Goal: Transaction & Acquisition: Register for event/course

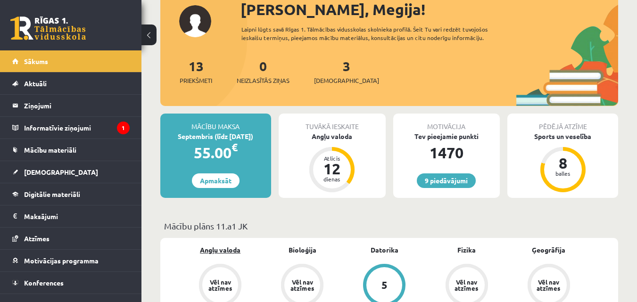
scroll to position [141, 0]
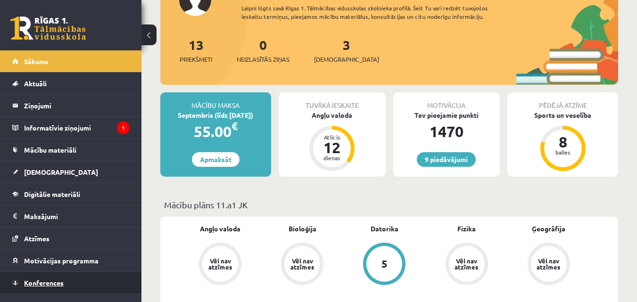
click at [101, 277] on link "Konferences" at bounding box center [70, 283] width 117 height 22
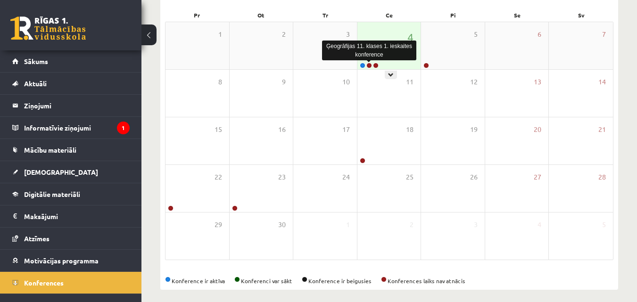
click at [368, 66] on link at bounding box center [369, 66] width 6 height 6
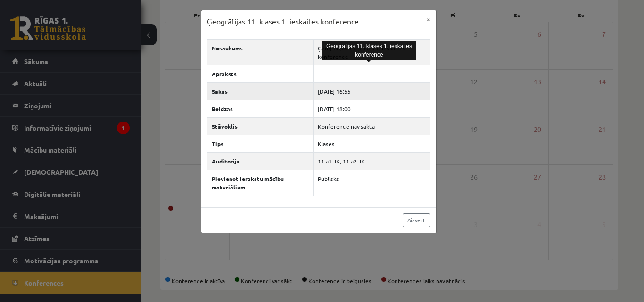
click at [401, 83] on tbody "Nosaukums Ģeogrāfijas 11. klases 1. ieskaites konference Apraksts Sākas [DATE] …" at bounding box center [318, 117] width 223 height 157
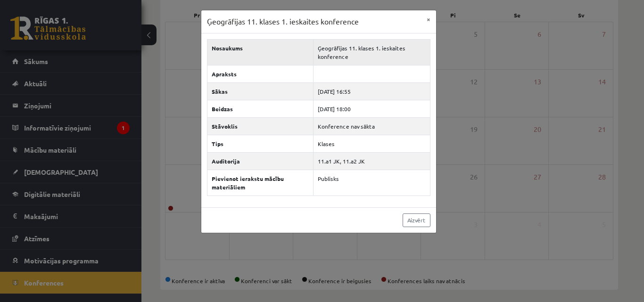
click at [403, 61] on td "Ģeogrāfijas 11. klases 1. ieskaites konference" at bounding box center [371, 52] width 117 height 26
click at [431, 20] on button "×" at bounding box center [428, 19] width 15 height 18
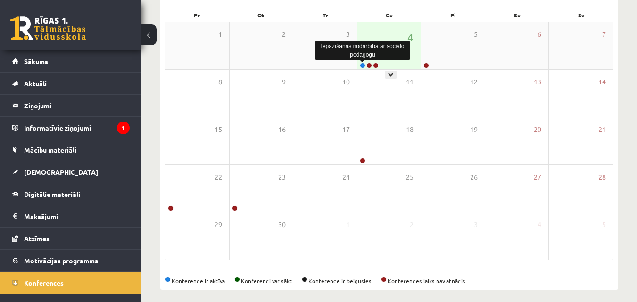
click at [364, 65] on link at bounding box center [363, 66] width 6 height 6
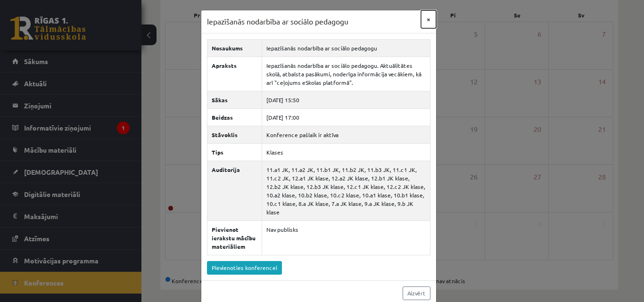
click at [424, 23] on button "×" at bounding box center [428, 19] width 15 height 18
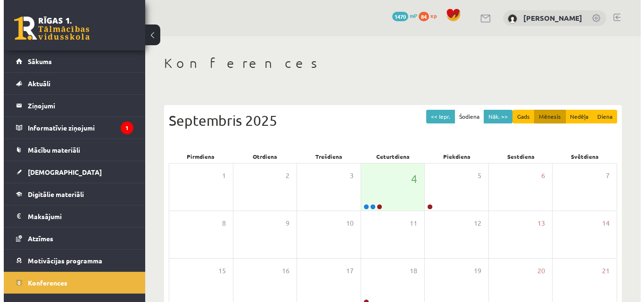
scroll to position [141, 0]
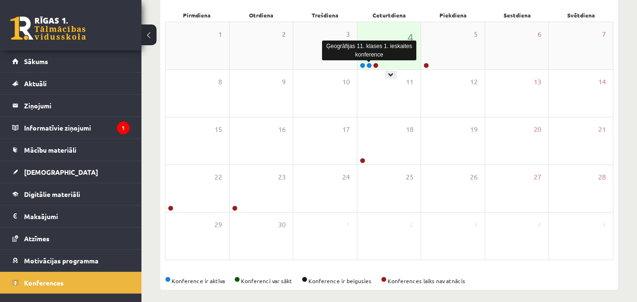
click at [368, 66] on link at bounding box center [369, 66] width 6 height 6
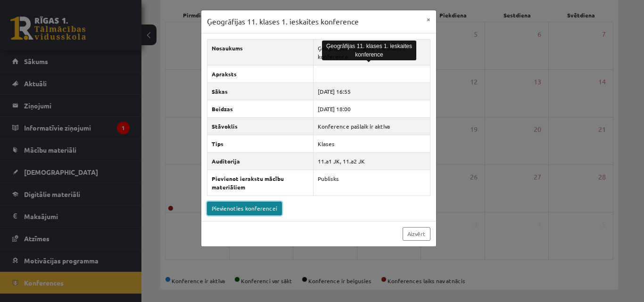
click at [253, 209] on link "Pievienoties konferencei" at bounding box center [244, 209] width 75 height 14
